Goal: Task Accomplishment & Management: Use online tool/utility

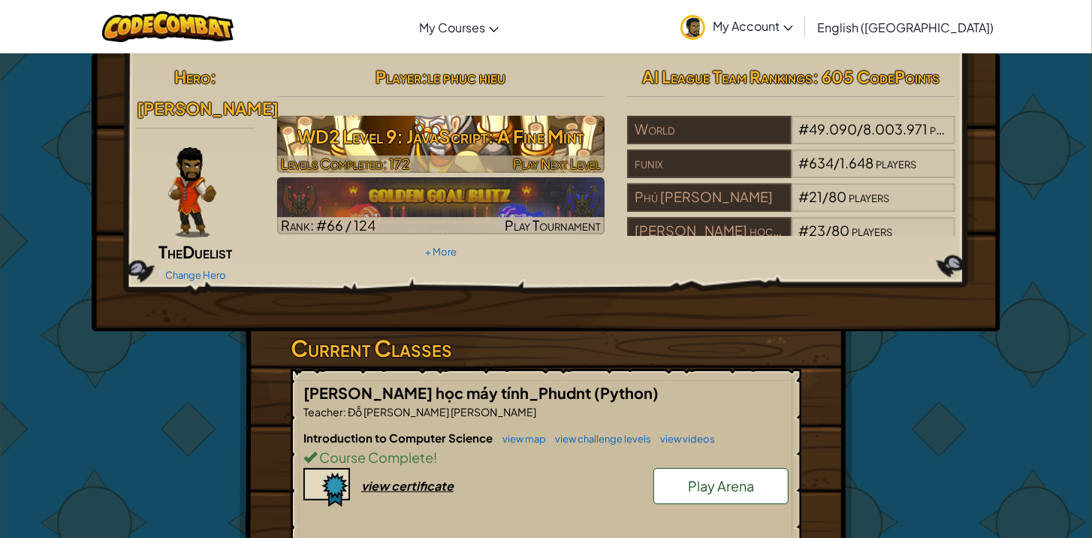
click at [484, 147] on h3 "WD2 Level 9: JavaScript: A Fine Mint" at bounding box center [441, 136] width 328 height 34
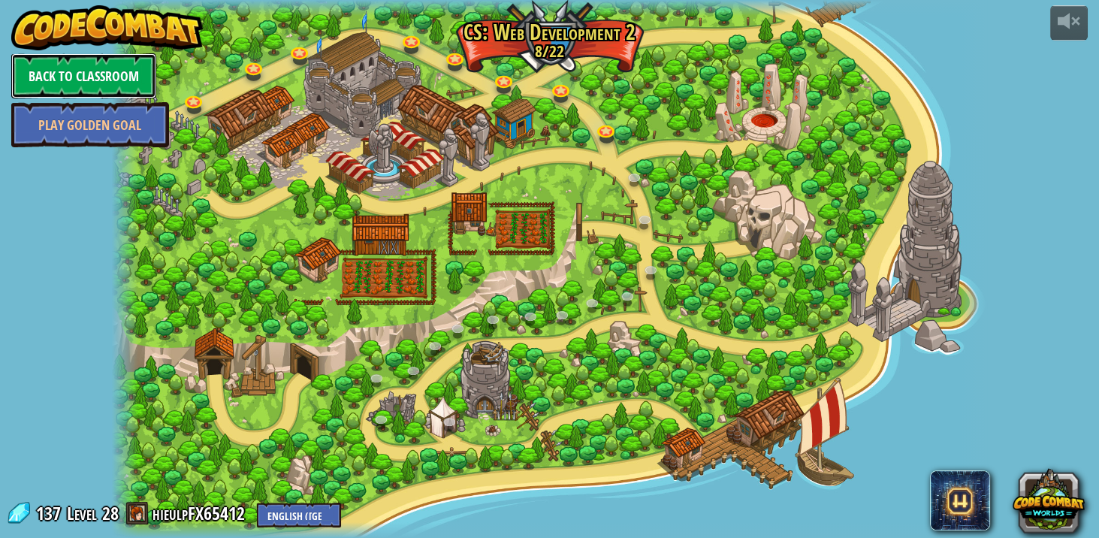
click at [121, 86] on link "Back to Classroom" at bounding box center [83, 75] width 145 height 45
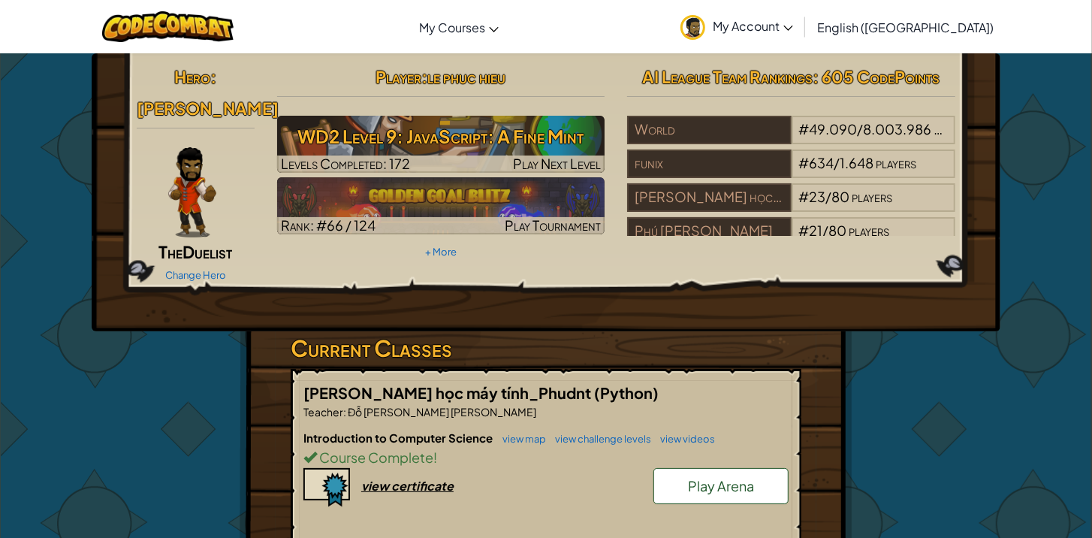
click at [770, 524] on div "Introduction to Computer Science view map view challenge levels view videos Cou…" at bounding box center [545, 485] width 485 height 111
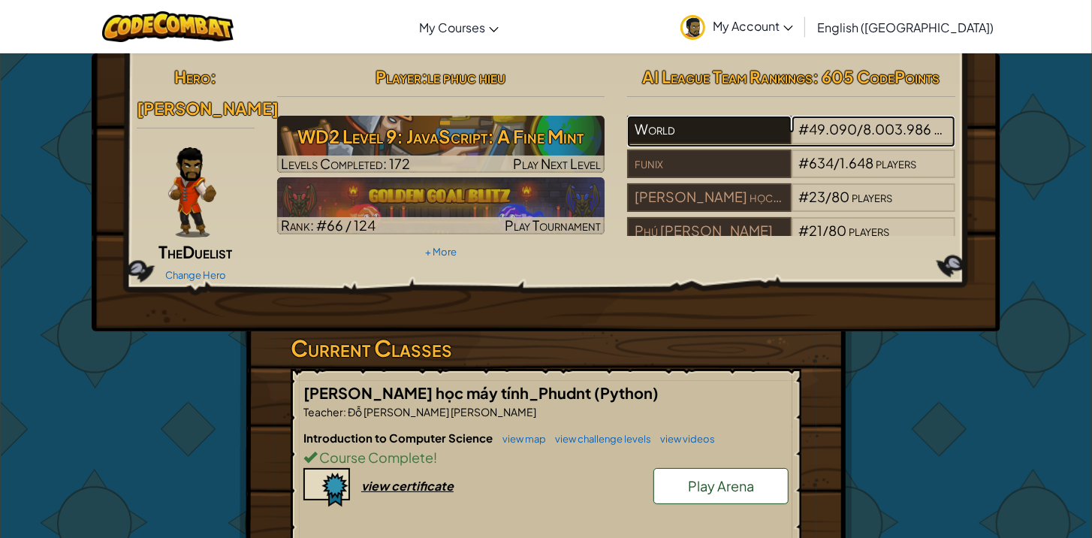
click at [749, 117] on div "World" at bounding box center [709, 130] width 164 height 29
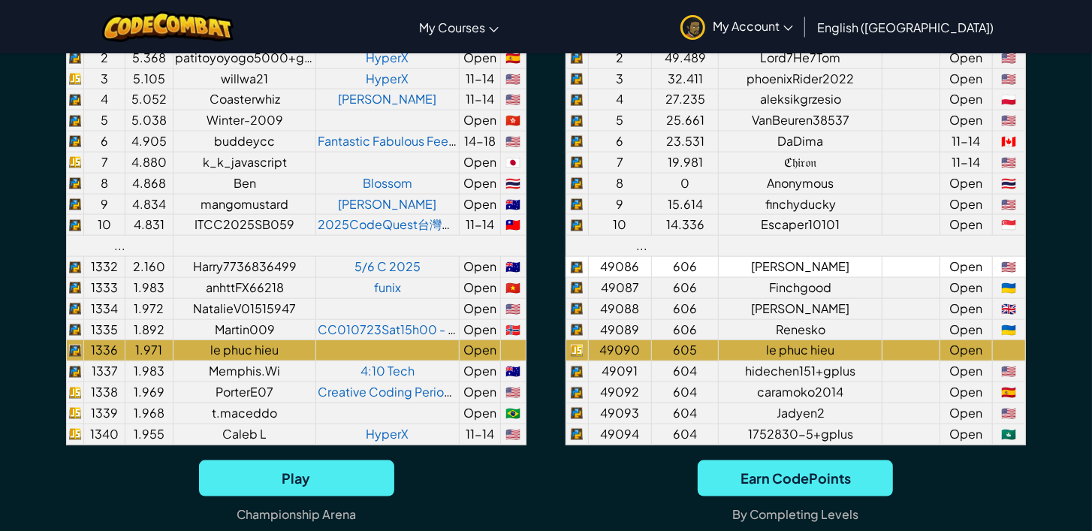
scroll to position [1244, 0]
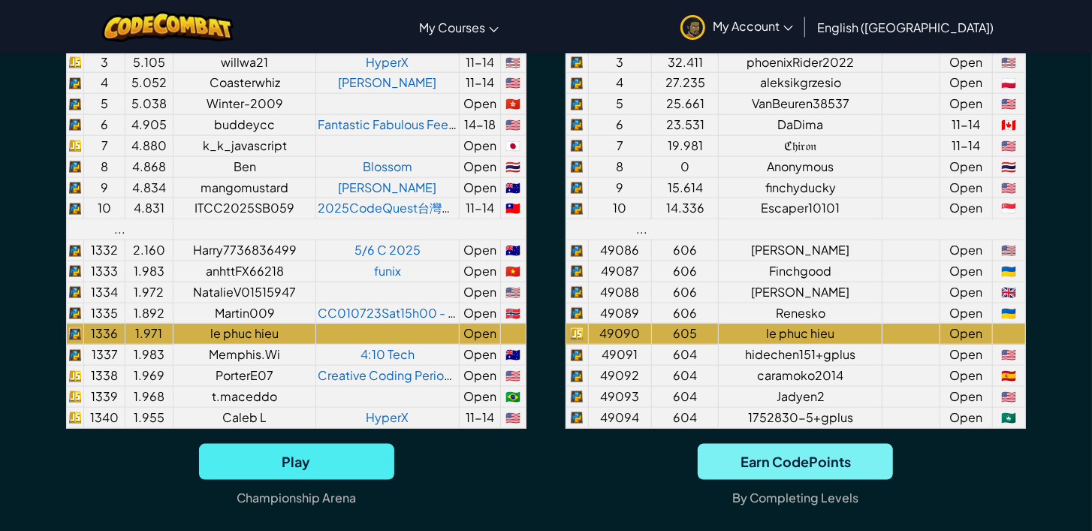
click at [755, 448] on span "Earn CodePoints" at bounding box center [795, 462] width 195 height 36
